Goal: Find specific page/section: Find specific page/section

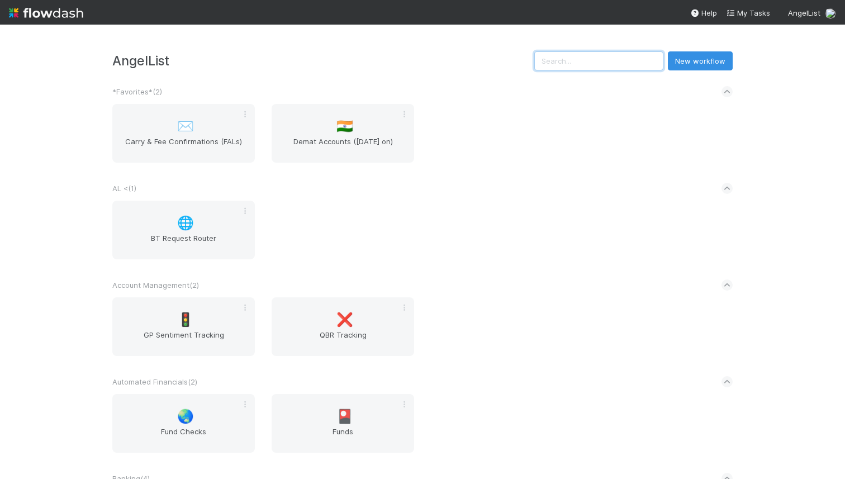
click at [592, 64] on input "text" at bounding box center [598, 60] width 129 height 19
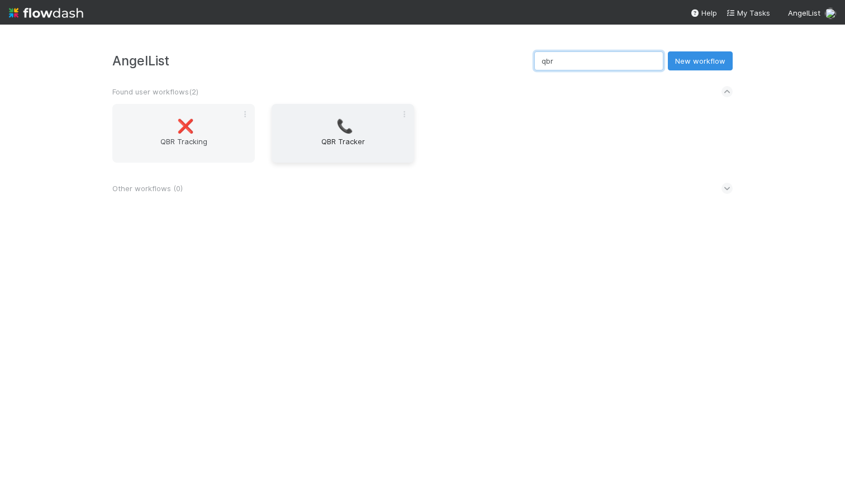
type input "qbr"
click at [327, 113] on div "📞 QBR Tracker" at bounding box center [343, 133] width 142 height 59
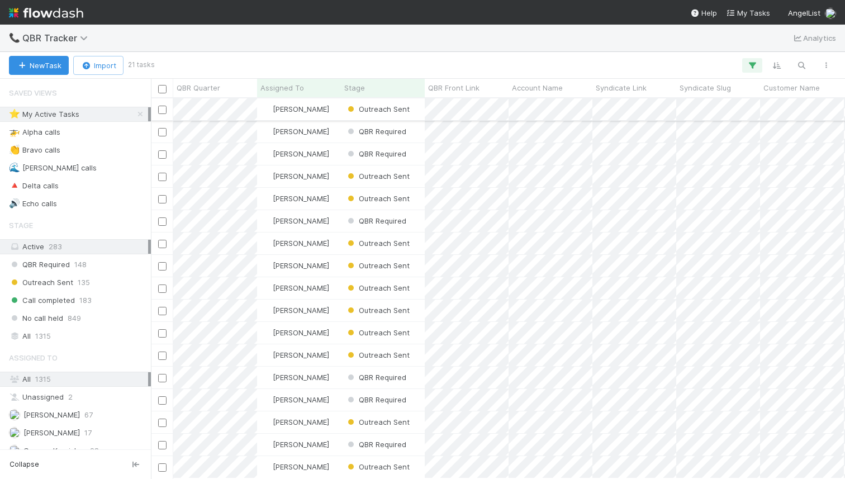
scroll to position [371, 685]
click at [793, 70] on button "button" at bounding box center [801, 65] width 20 height 15
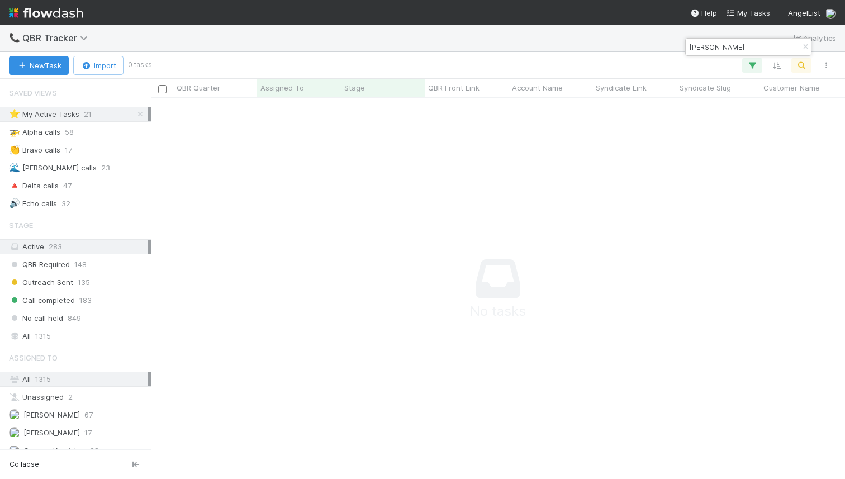
scroll to position [363, 685]
click at [790, 95] on div "Customer Name" at bounding box center [802, 88] width 84 height 18
click at [780, 84] on span "Customer Name" at bounding box center [791, 87] width 56 height 11
click at [704, 79] on div "Sort A → Z Sort Z → A" at bounding box center [422, 239] width 845 height 479
click at [698, 50] on input "jay" at bounding box center [743, 46] width 112 height 13
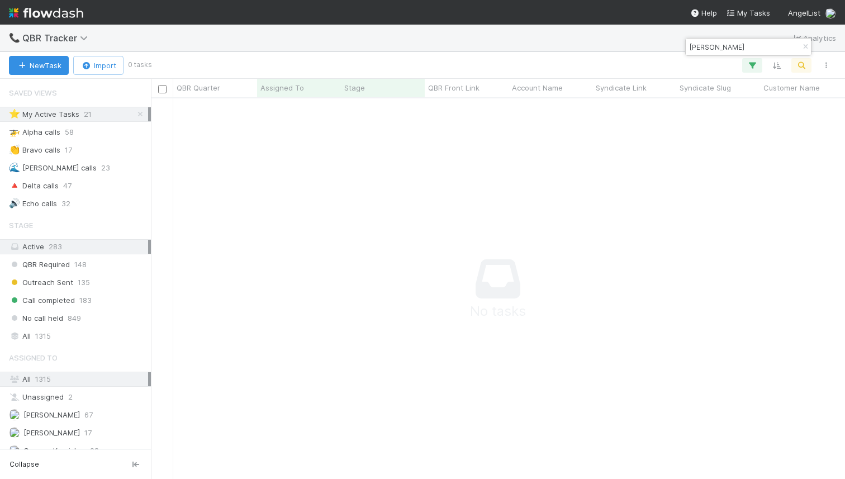
click at [698, 50] on input "jay" at bounding box center [743, 46] width 112 height 13
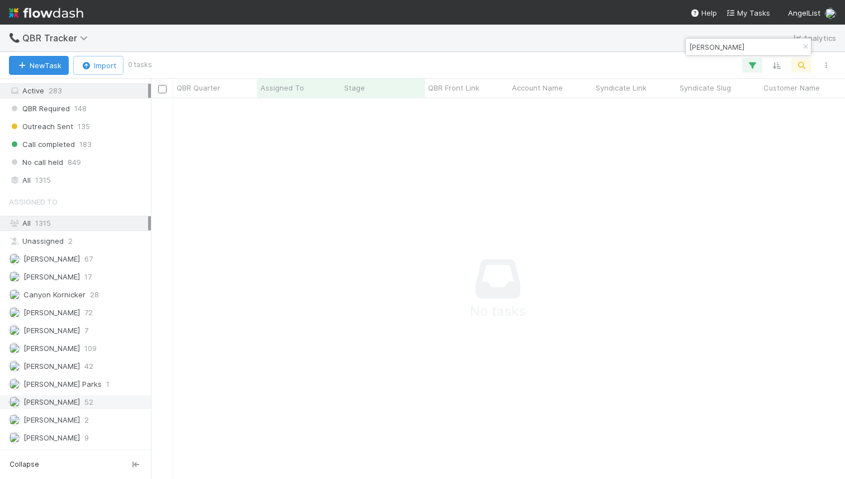
scroll to position [98, 0]
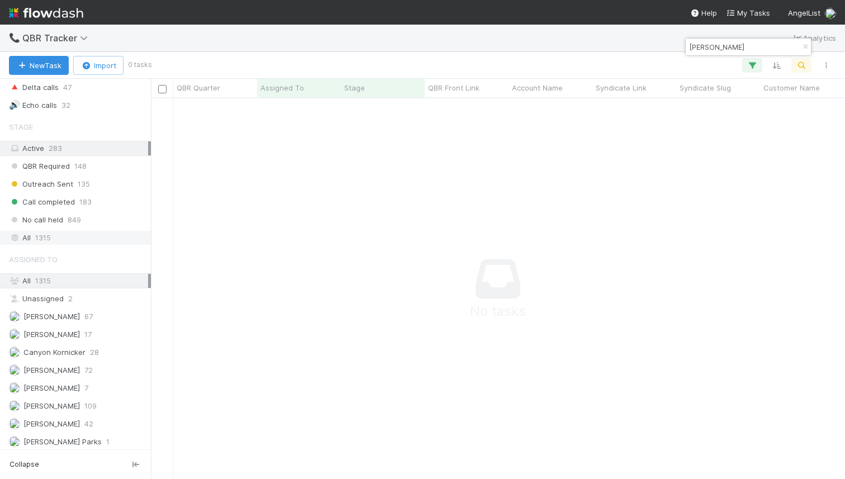
click at [50, 240] on span "1315" at bounding box center [43, 238] width 16 height 14
click at [728, 44] on input "lenois" at bounding box center [743, 46] width 112 height 13
click at [725, 47] on input "jay" at bounding box center [743, 46] width 112 height 13
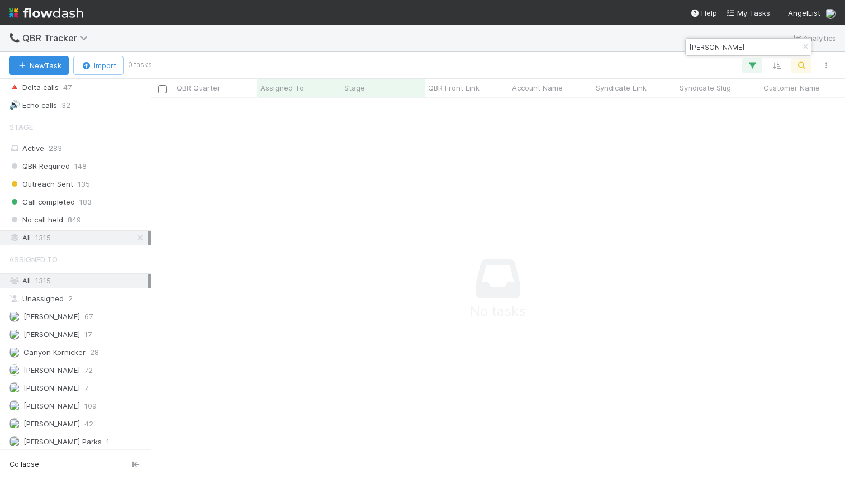
click at [725, 47] on input "jay" at bounding box center [743, 46] width 112 height 13
click at [703, 41] on input "leonis" at bounding box center [743, 46] width 112 height 13
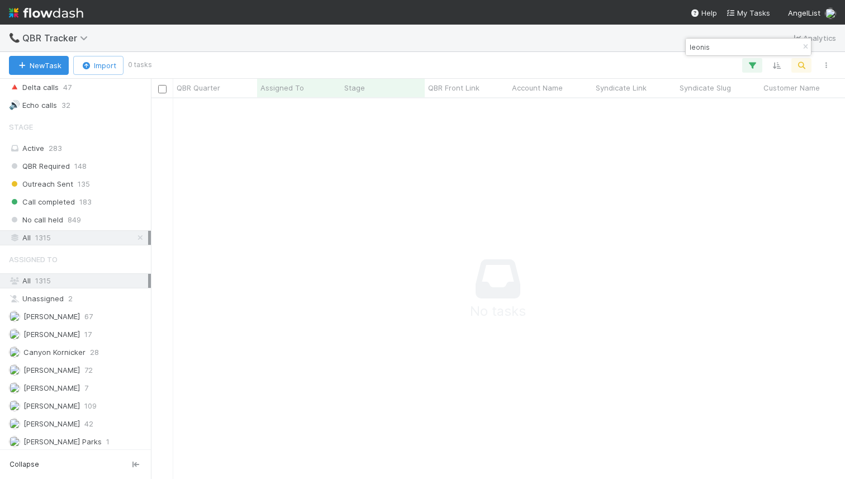
paste input "-upside-fund"
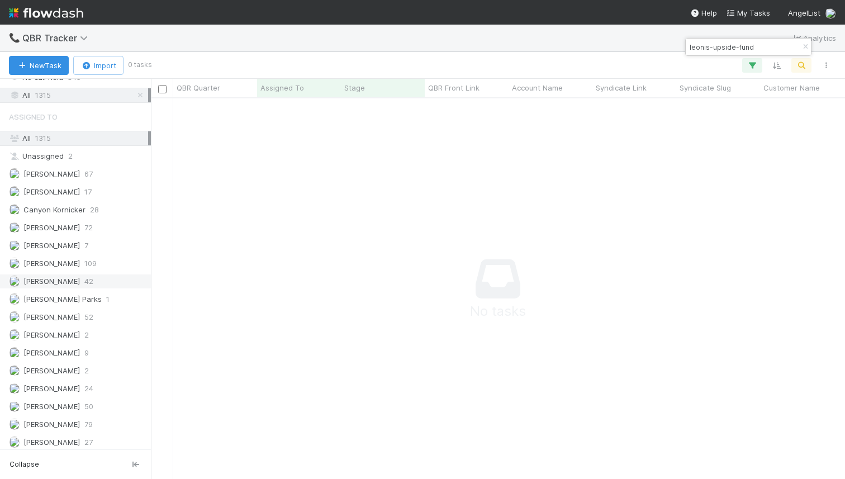
scroll to position [298, 0]
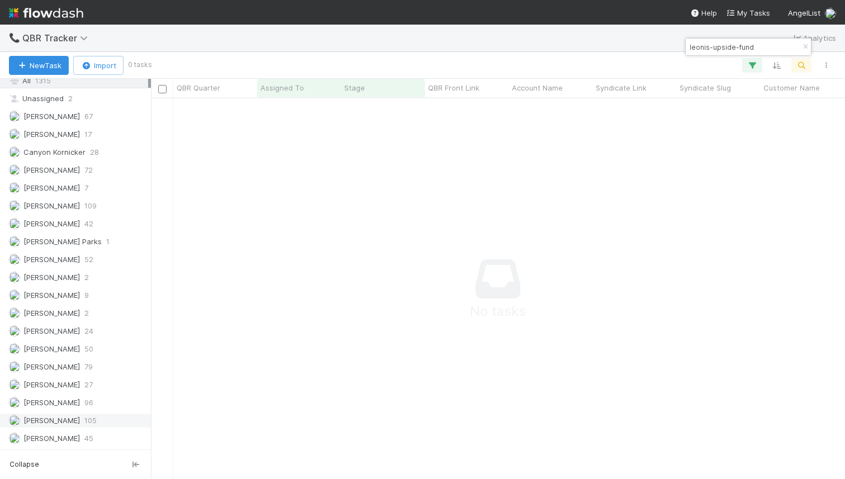
click at [87, 413] on div "Karan Thapar 105" at bounding box center [78, 420] width 139 height 14
click at [728, 51] on input "leonis-upside-fund" at bounding box center [743, 46] width 112 height 13
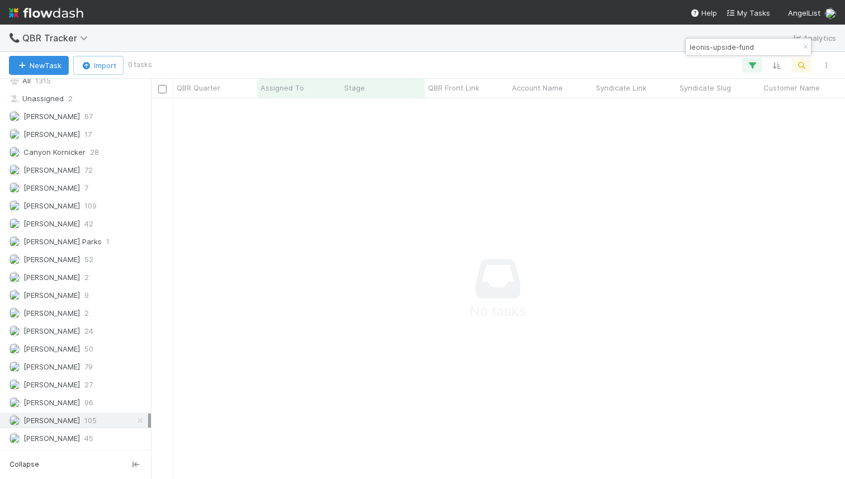
paste input "jay-zhao"
click at [728, 51] on input "jay-zhao" at bounding box center [743, 46] width 112 height 13
click at [702, 46] on input "jay-zhao" at bounding box center [743, 46] width 112 height 13
type input "zhao"
click at [689, 45] on input "zhao" at bounding box center [743, 46] width 112 height 13
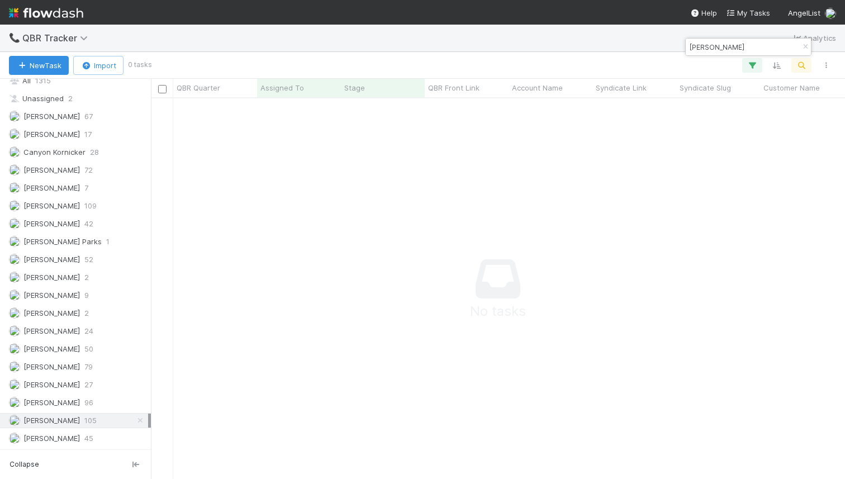
click at [689, 45] on input "zhao" at bounding box center [743, 46] width 112 height 13
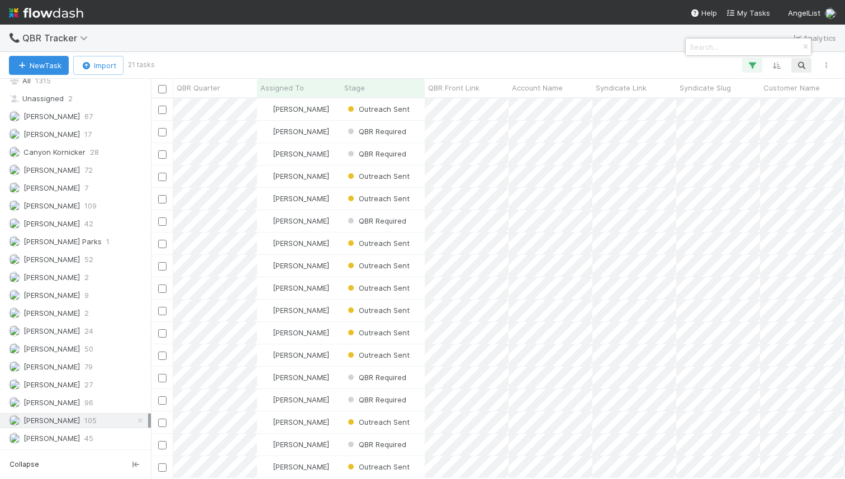
scroll to position [371, 685]
click at [87, 291] on div at bounding box center [422, 239] width 845 height 479
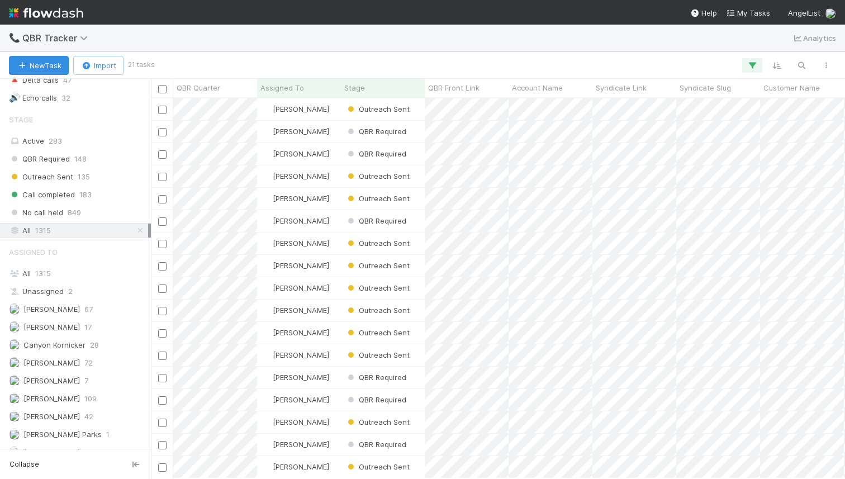
scroll to position [98, 0]
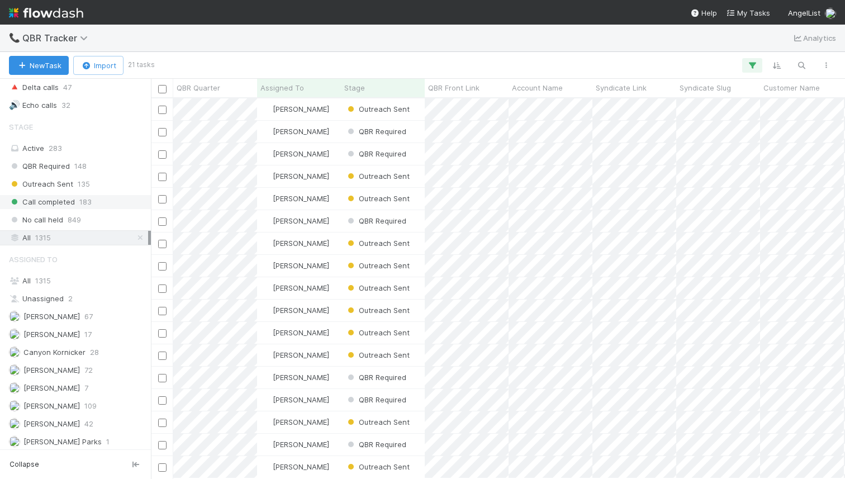
click at [120, 204] on div "Call completed 183" at bounding box center [78, 202] width 139 height 14
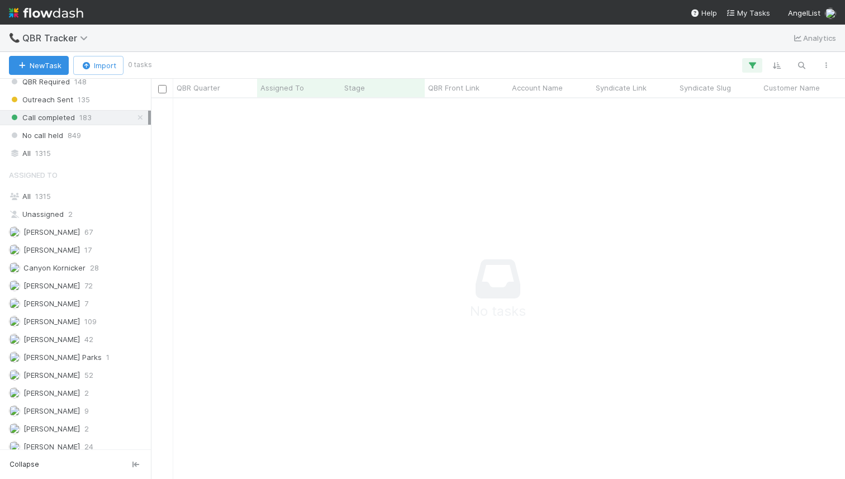
scroll to position [3, 0]
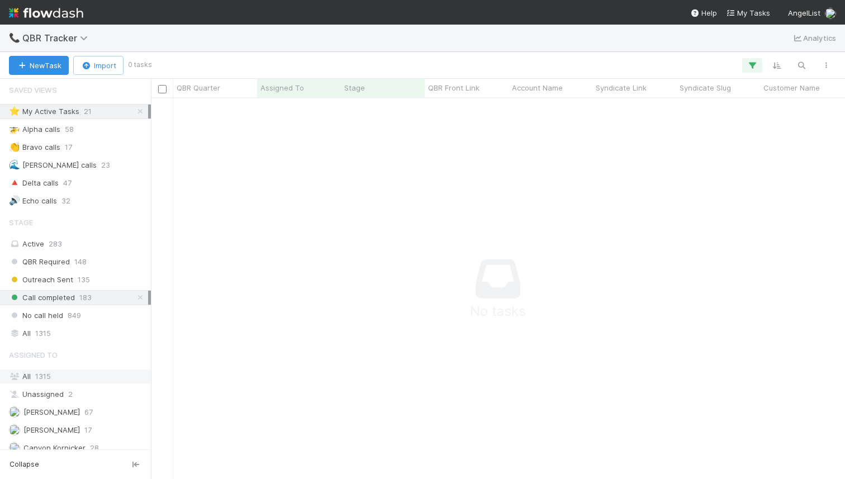
click at [56, 371] on div "All 1315" at bounding box center [78, 376] width 139 height 14
click at [101, 298] on div "Call completed 183" at bounding box center [78, 300] width 139 height 14
click at [97, 315] on div "No call held 849" at bounding box center [78, 318] width 139 height 14
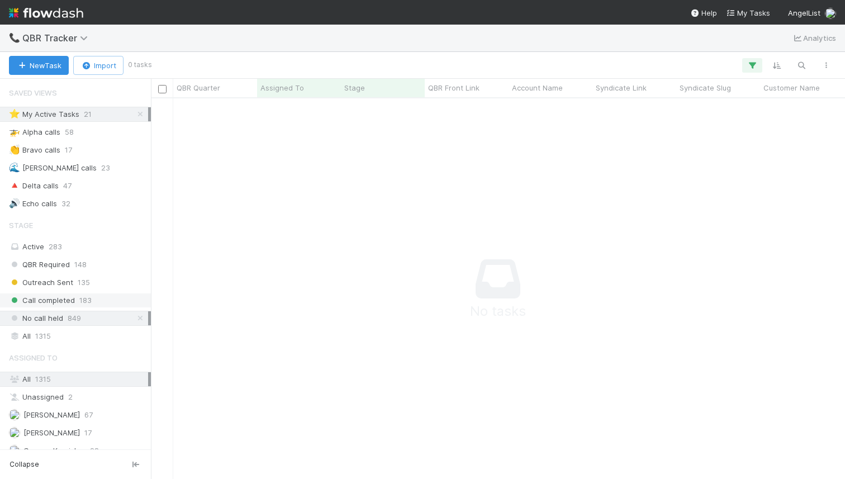
scroll to position [363, 685]
click at [96, 297] on div "Call completed 183" at bounding box center [78, 300] width 139 height 14
click at [749, 62] on icon "button" at bounding box center [751, 65] width 11 height 10
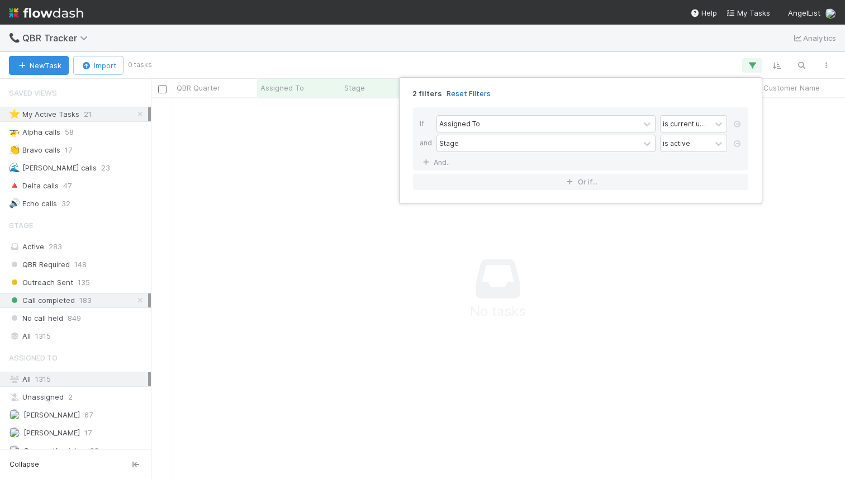
click at [468, 93] on link "Reset Filters" at bounding box center [468, 93] width 44 height 9
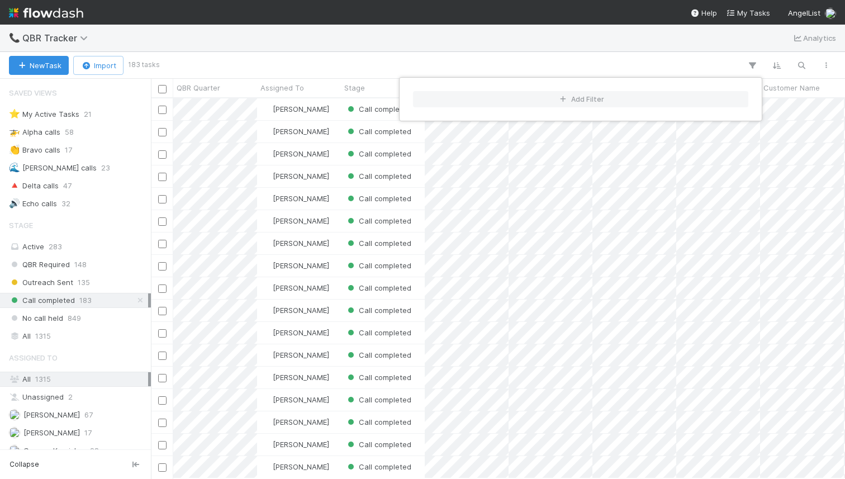
scroll to position [371, 685]
click at [425, 29] on div "Add Filter" at bounding box center [422, 239] width 845 height 479
click at [94, 378] on div "Add Filter" at bounding box center [422, 239] width 845 height 479
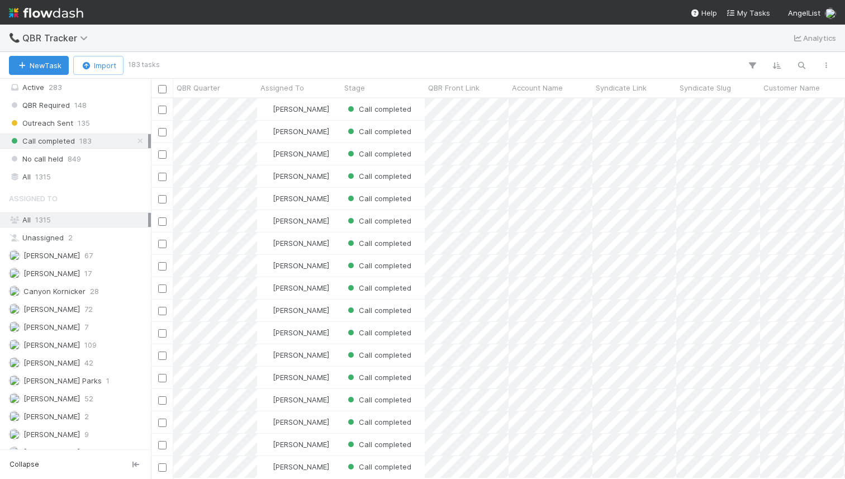
scroll to position [318, 0]
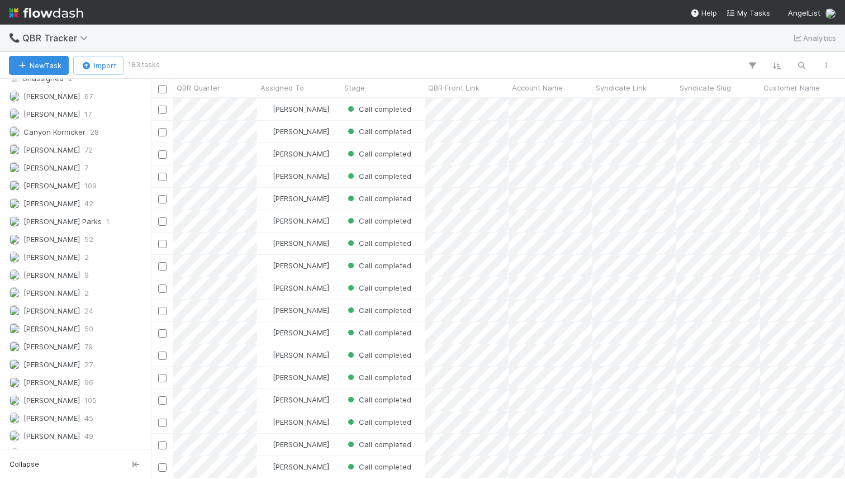
click at [64, 391] on div "Assigned To All 1315 Unassigned 2 Amy Saks 67 Archit Dhar 17 Canyon Kornicker 2…" at bounding box center [75, 316] width 151 height 577
click at [65, 396] on span "[PERSON_NAME]" at bounding box center [51, 400] width 56 height 9
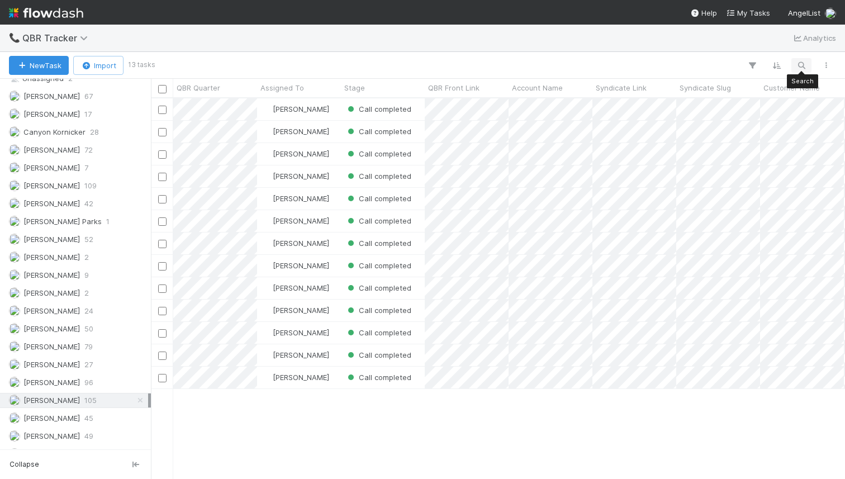
scroll to position [371, 685]
click at [796, 65] on icon "button" at bounding box center [801, 65] width 11 height 10
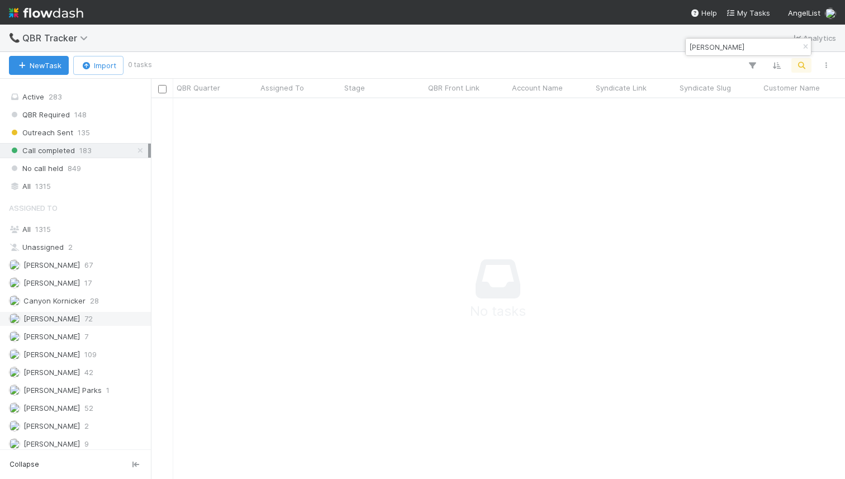
scroll to position [92, 0]
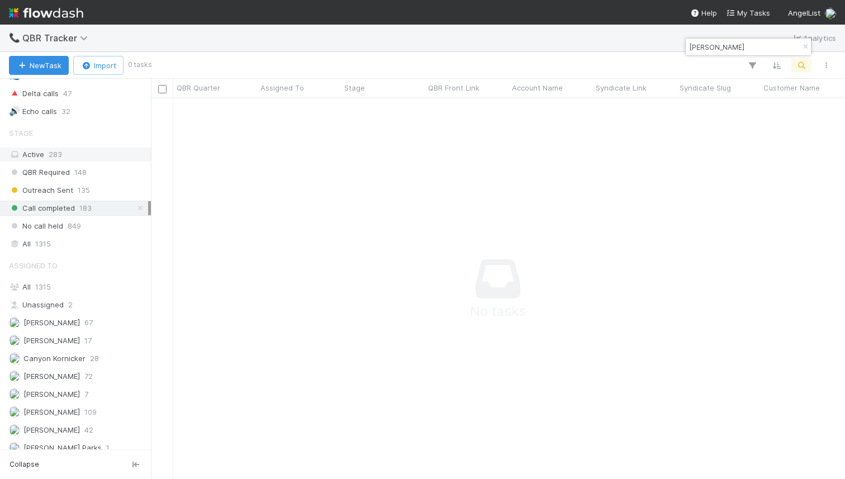
type input "jay-zhao"
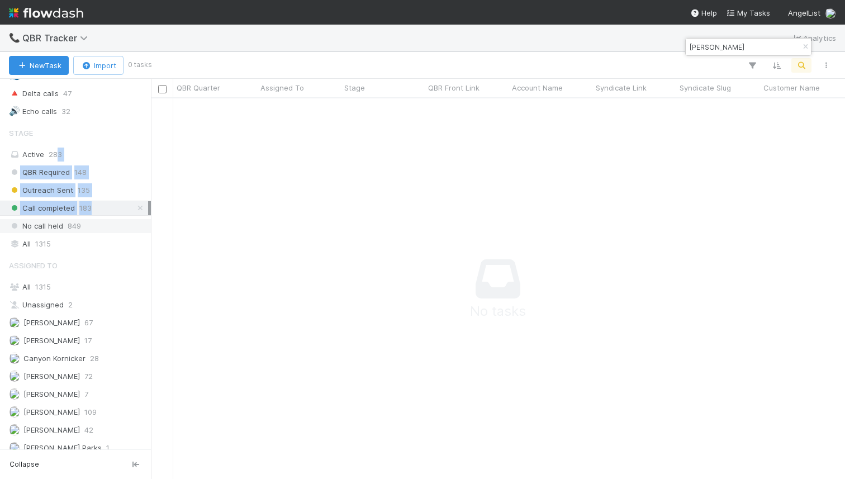
drag, startPoint x: 59, startPoint y: 158, endPoint x: 63, endPoint y: 218, distance: 59.9
click at [63, 218] on div "Stage Active 283 QBR Required 148 Outreach Sent 135 Call completed 183 No call …" at bounding box center [75, 187] width 151 height 130
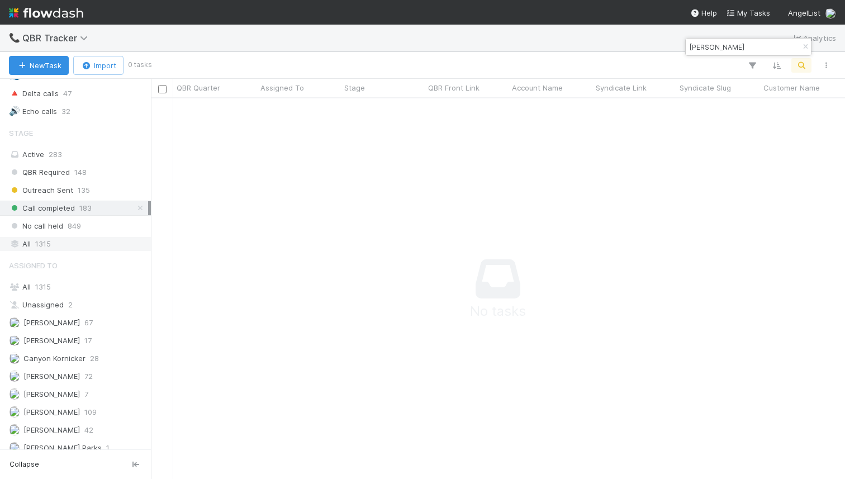
click at [56, 246] on div "All 1315" at bounding box center [78, 244] width 139 height 14
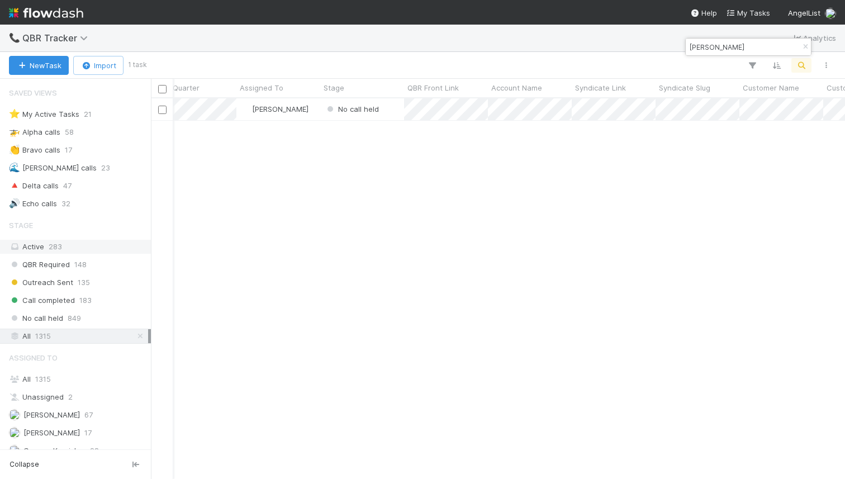
click at [90, 250] on div "Active 283" at bounding box center [78, 247] width 139 height 14
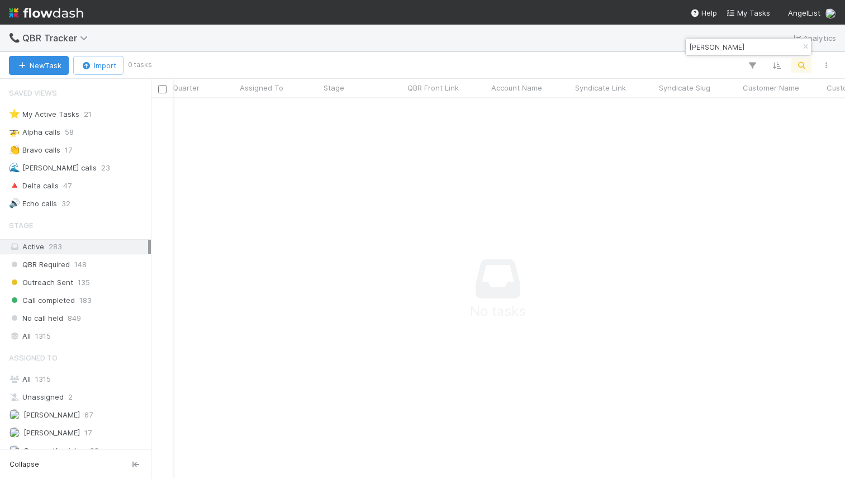
scroll to position [363, 685]
click at [82, 332] on div "All 1315" at bounding box center [78, 336] width 139 height 14
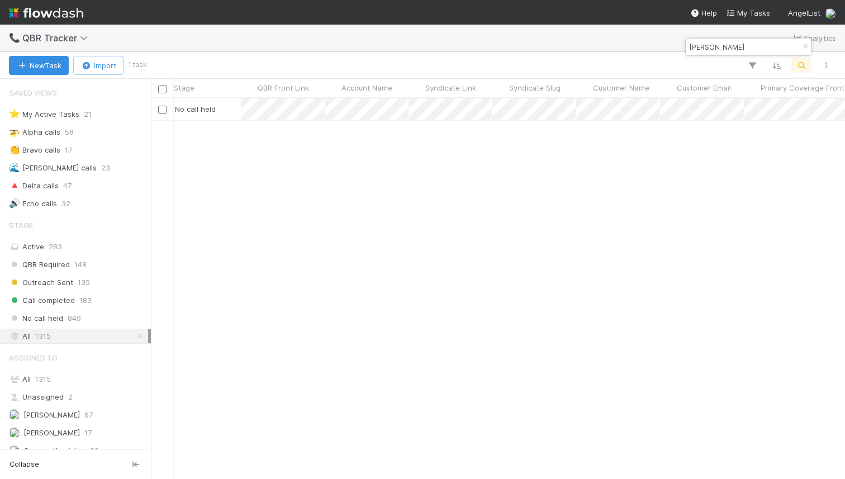
scroll to position [0, 190]
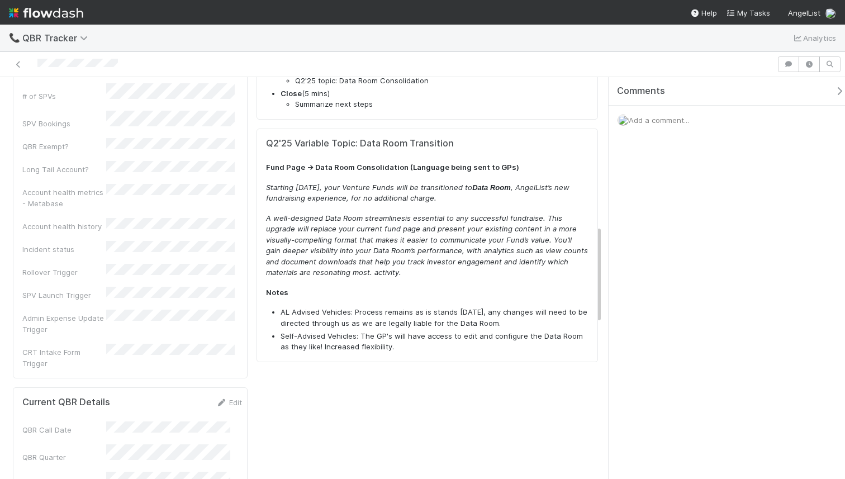
scroll to position [608, 0]
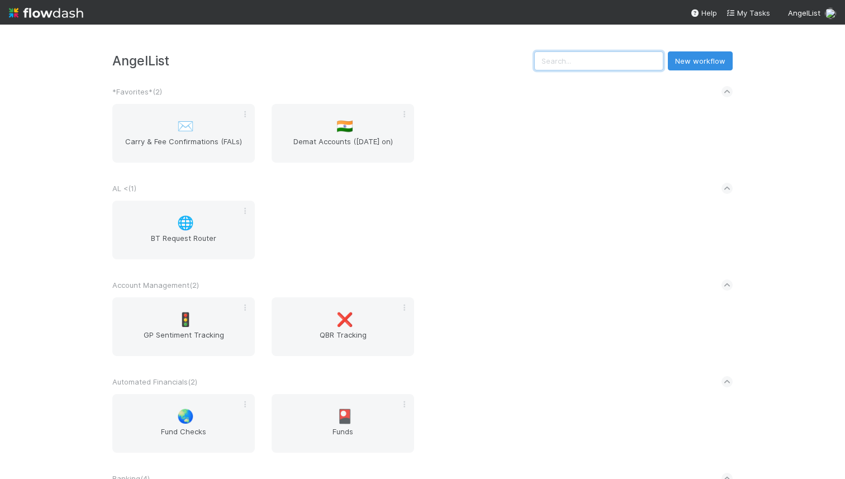
click at [599, 63] on input "text" at bounding box center [598, 60] width 129 height 19
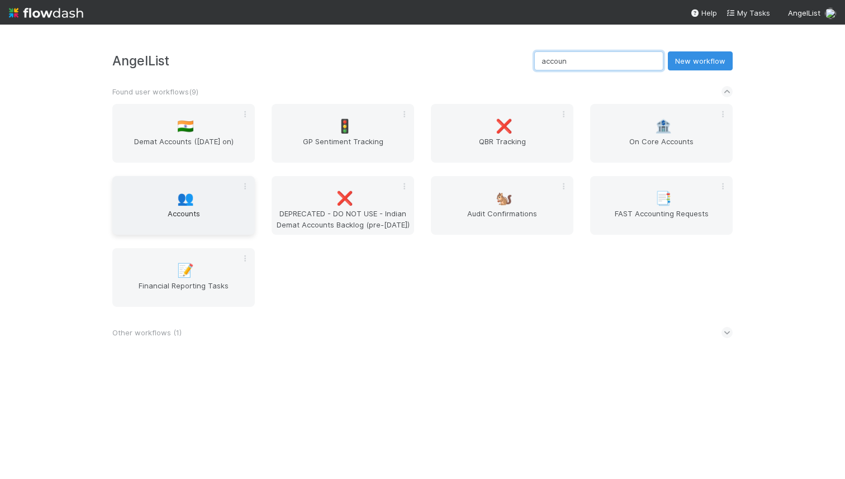
type input "accoun"
click at [192, 192] on div "👥 Accounts" at bounding box center [183, 205] width 142 height 59
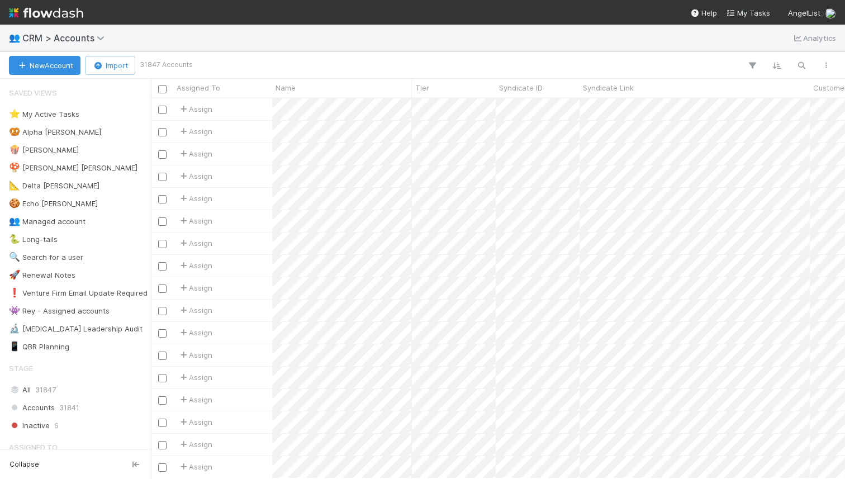
scroll to position [371, 685]
click at [797, 69] on icon "button" at bounding box center [801, 65] width 11 height 10
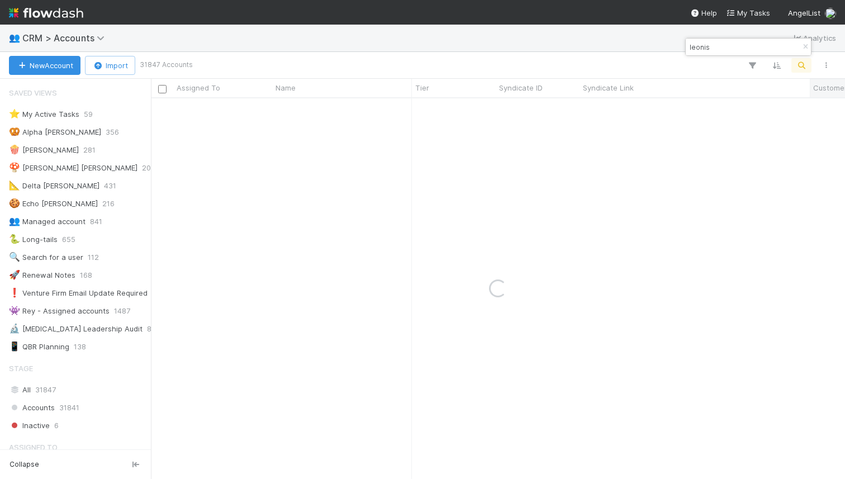
type input "leonis"
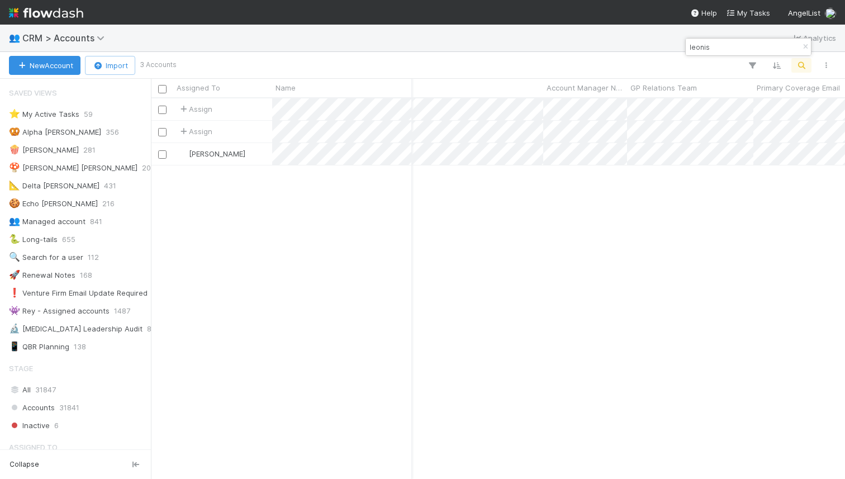
scroll to position [0, 916]
click at [697, 164] on div at bounding box center [422, 239] width 845 height 479
click at [682, 172] on div "Assign 0 0 0 0 0 0 0 0 0 0 0 0 0 0 0 0 1 0 0 Assign 0 0 0 0 0 0 0 0 0 0 0 0 0 0…" at bounding box center [498, 287] width 694 height 379
click at [503, 155] on div "43" at bounding box center [502, 152] width 9 height 11
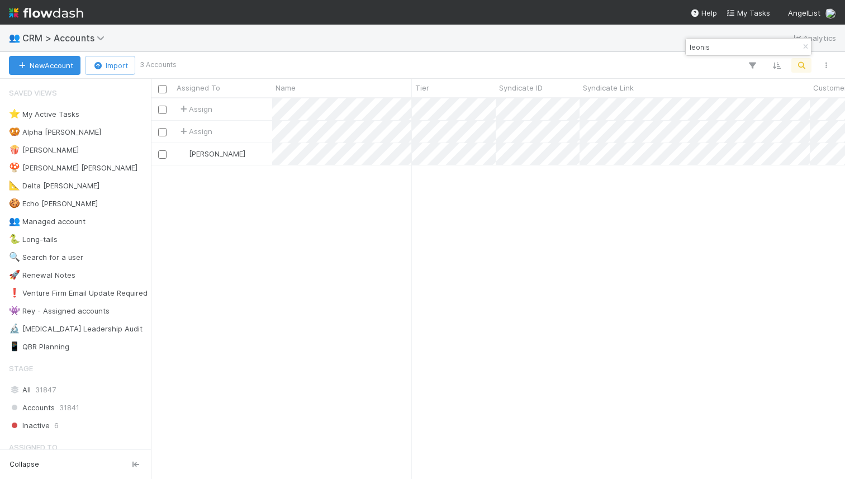
click at [707, 39] on div "leonis" at bounding box center [747, 47] width 125 height 17
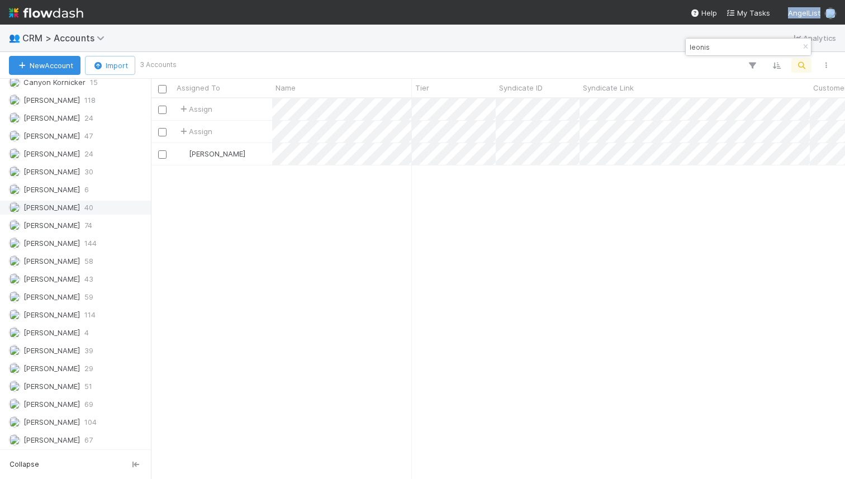
scroll to position [530, 0]
click at [52, 230] on span "[PERSON_NAME]" at bounding box center [44, 224] width 71 height 14
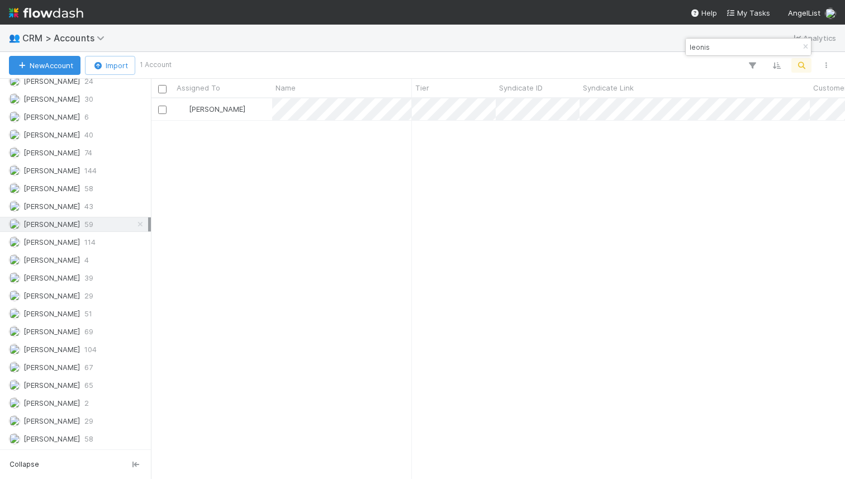
scroll to position [371, 685]
click at [804, 44] on icon "button" at bounding box center [804, 47] width 11 height 7
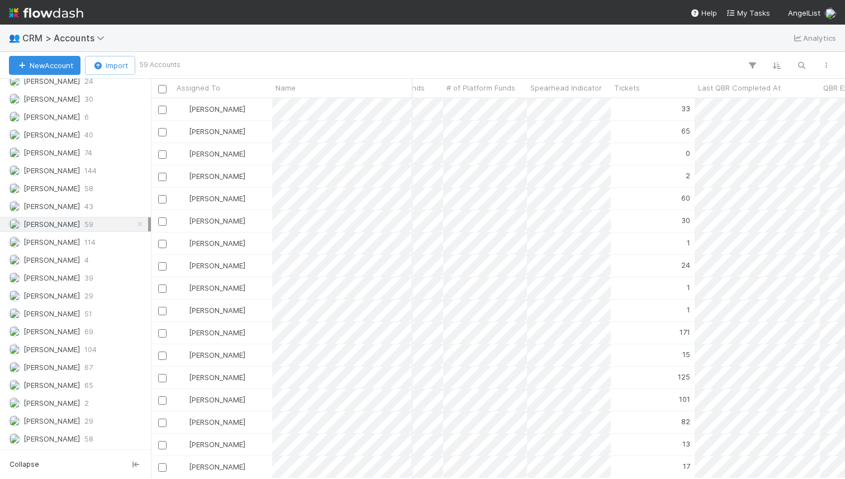
scroll to position [0, 2561]
